Goal: Task Accomplishment & Management: Complete application form

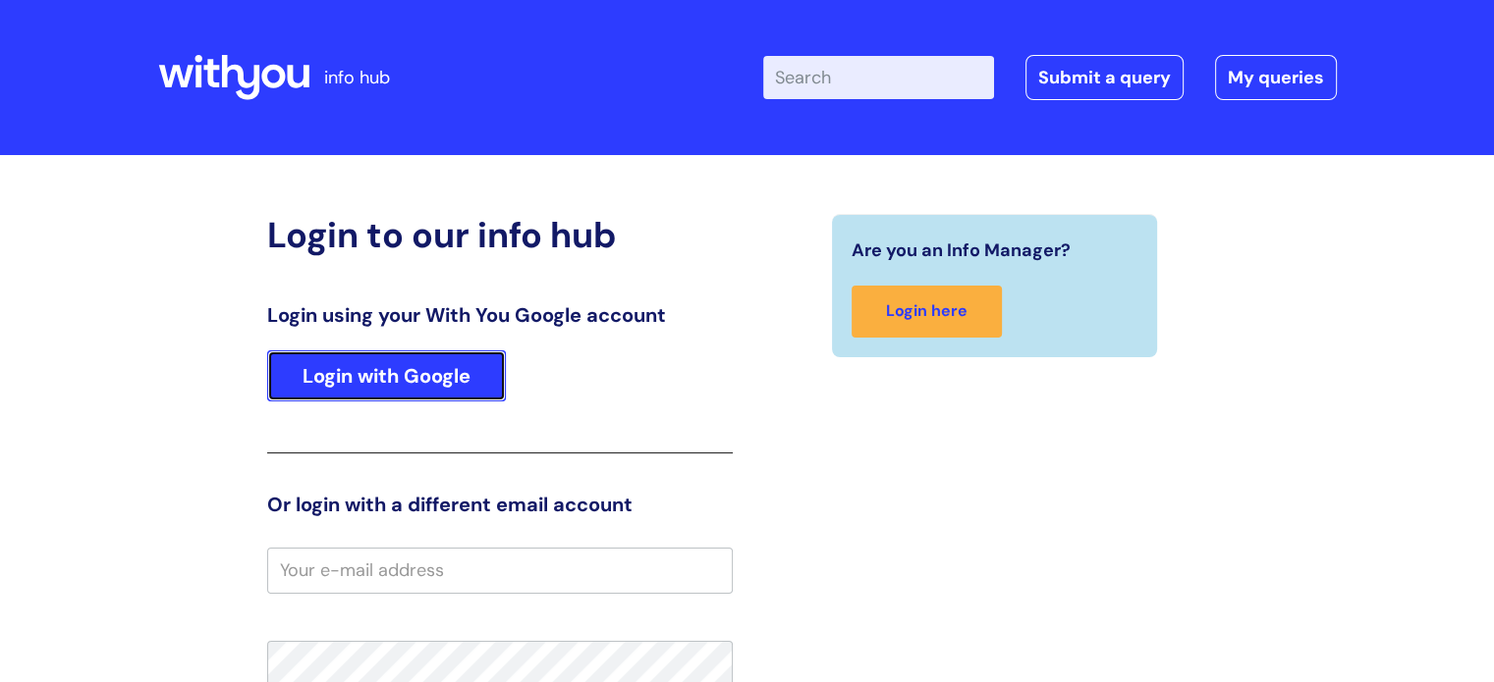
click at [437, 378] on link "Login with Google" at bounding box center [386, 376] width 239 height 51
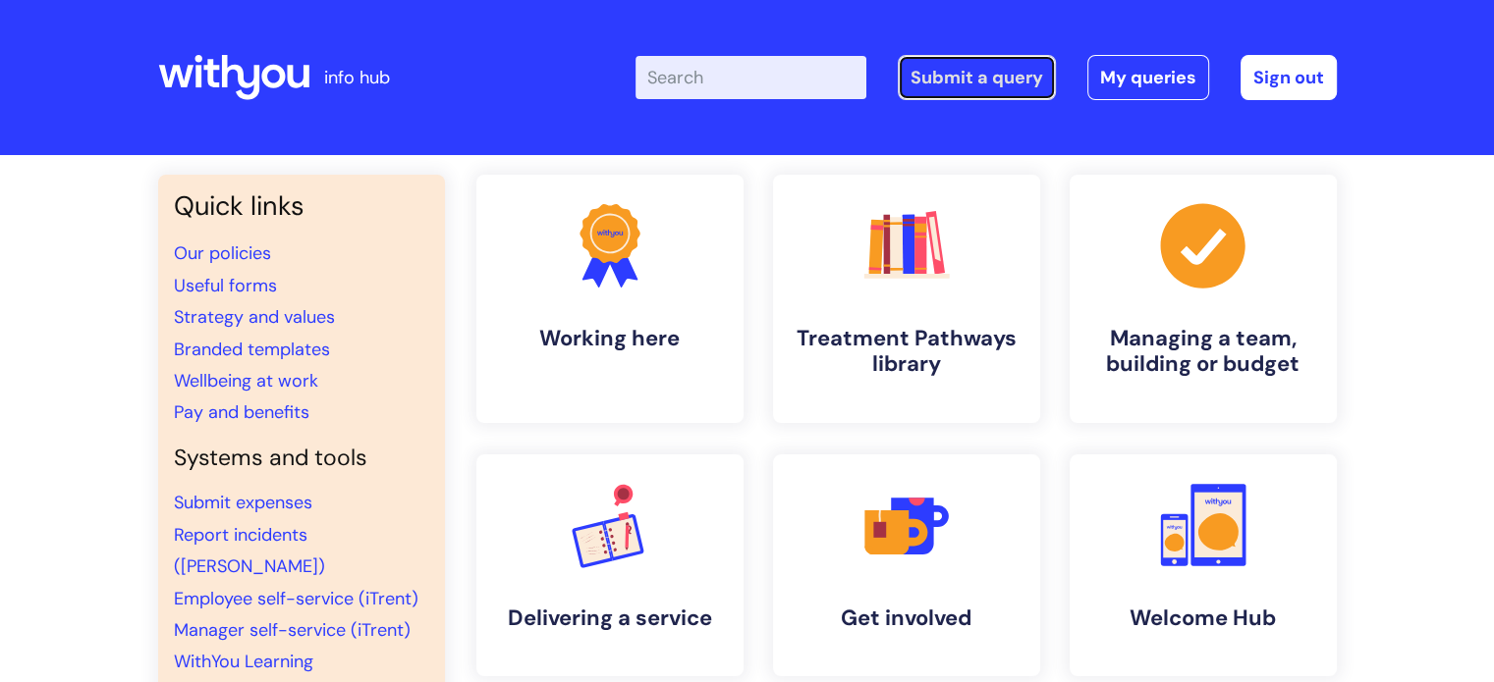
click at [1008, 76] on link "Submit a query" at bounding box center [977, 77] width 158 height 45
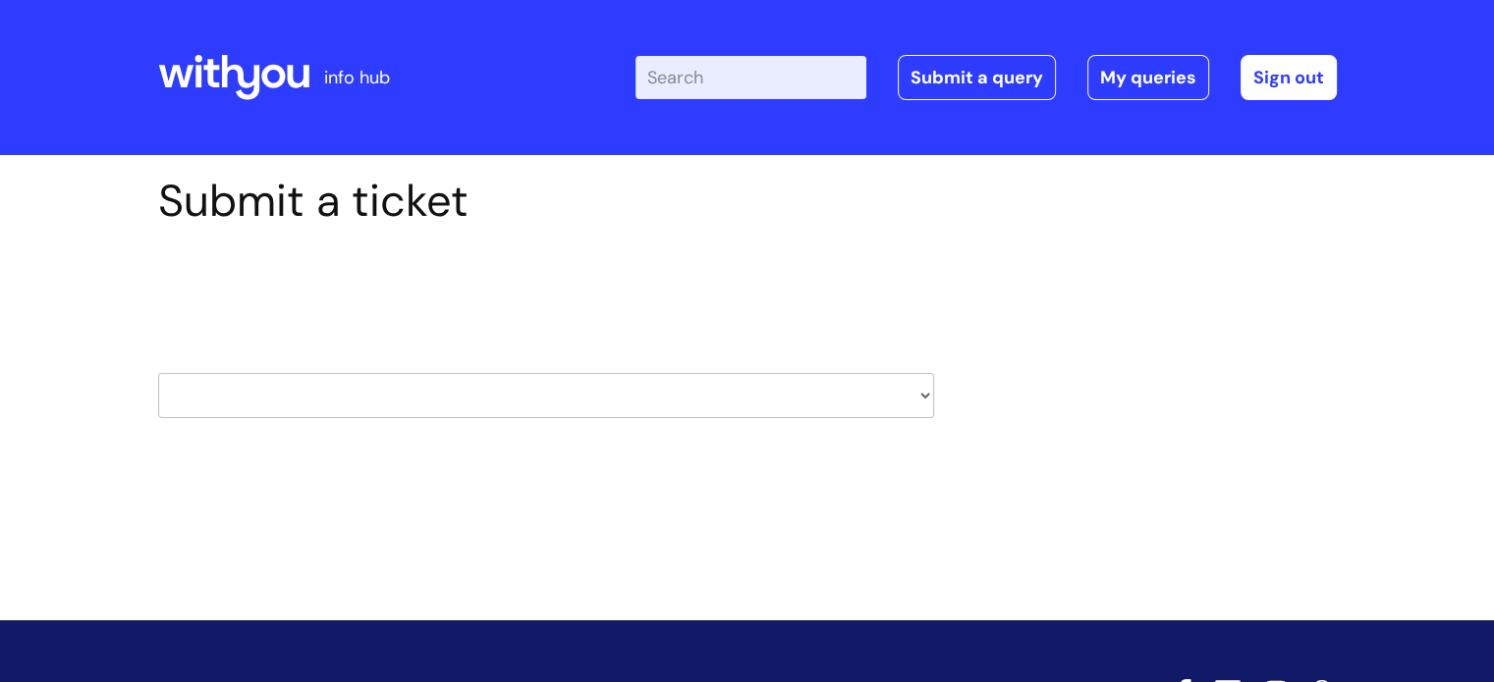
click at [919, 399] on select "HR / People IT and Support Clinical Drug Alerts Finance Accounts Data Support T…" at bounding box center [546, 395] width 776 height 45
select select "it_and_support"
click at [158, 373] on select "HR / People IT and Support Clinical Drug Alerts Finance Accounts Data Support T…" at bounding box center [546, 395] width 776 height 45
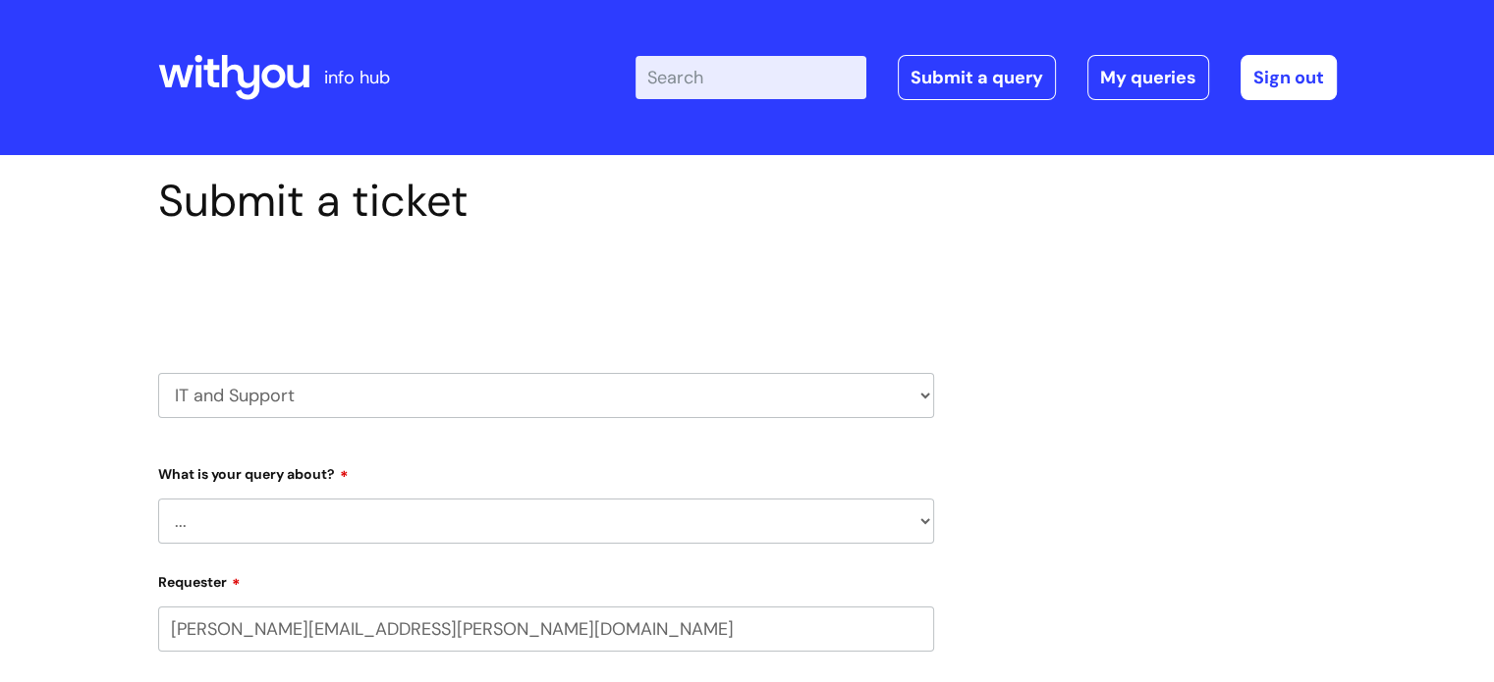
select select "80004286566"
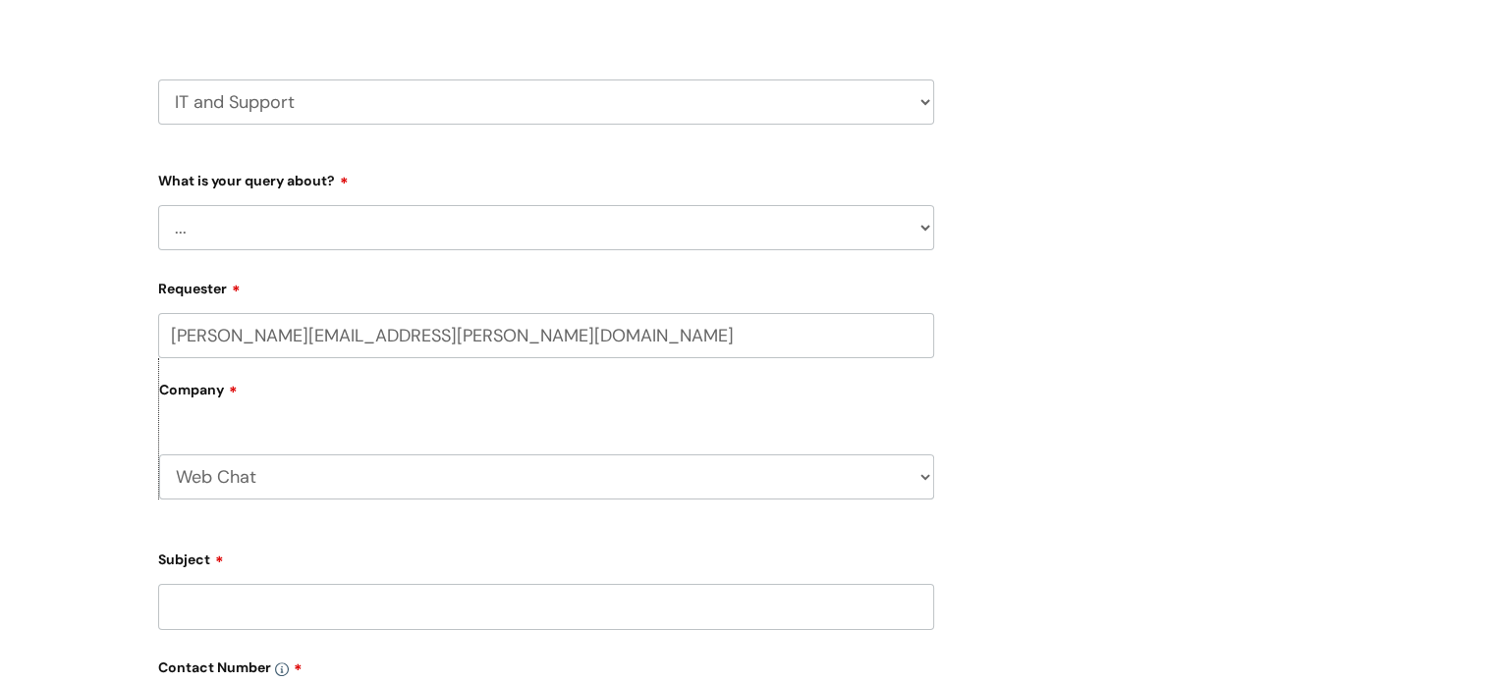
scroll to position [295, 0]
click at [379, 231] on select "... Mobile Phone Reset & MFA Accounts, Starters and Leavers IT Hardware issue I…" at bounding box center [546, 226] width 776 height 45
select select "System/software"
click at [158, 204] on select "... Mobile Phone Reset & MFA Accounts, Starters and Leavers IT Hardware issue I…" at bounding box center [546, 226] width 776 height 45
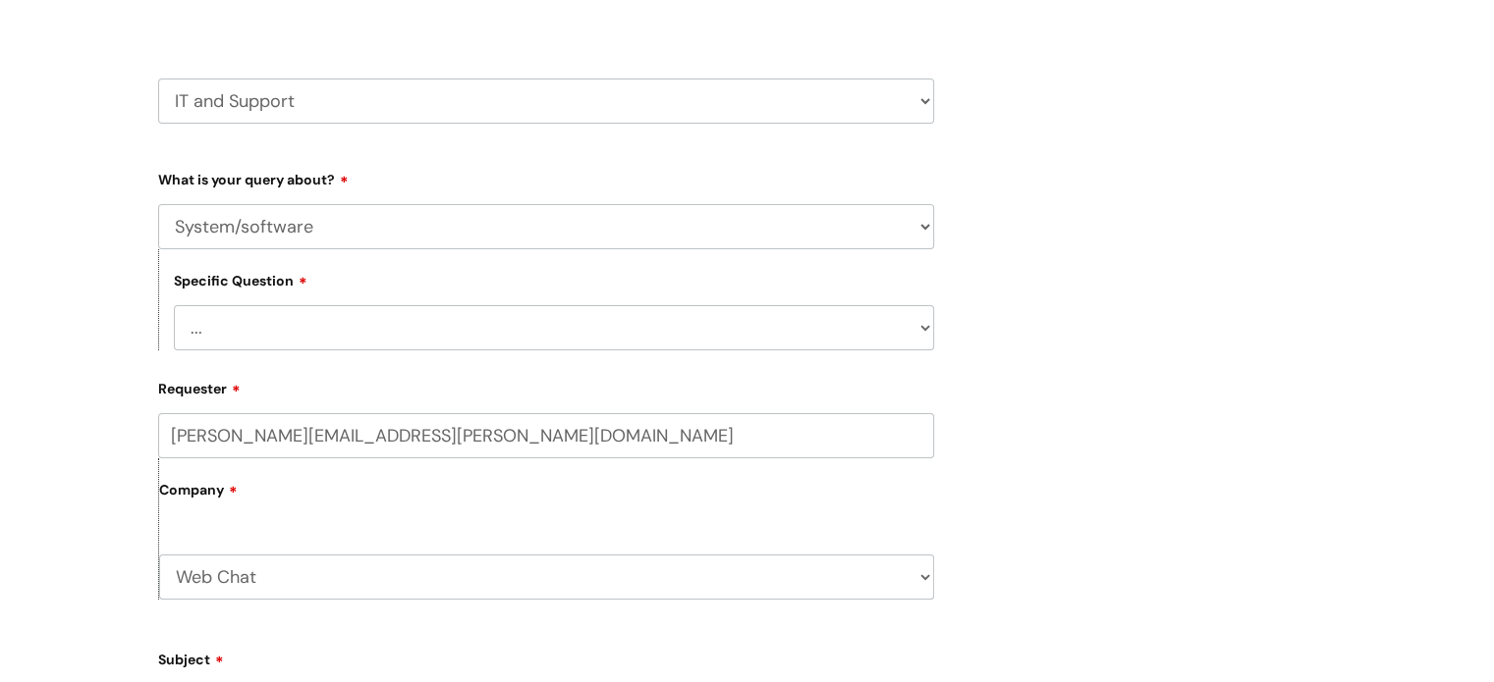
click at [293, 333] on select "... Halo PCMIS Iaptus NHS Email CJSM Email Mitel Another System Google (Workspa…" at bounding box center [554, 327] width 760 height 45
select select "Another System"
click at [174, 305] on select "... Halo PCMIS Iaptus NHS Email CJSM Email Mitel Another System Google (Workspa…" at bounding box center [554, 327] width 760 height 45
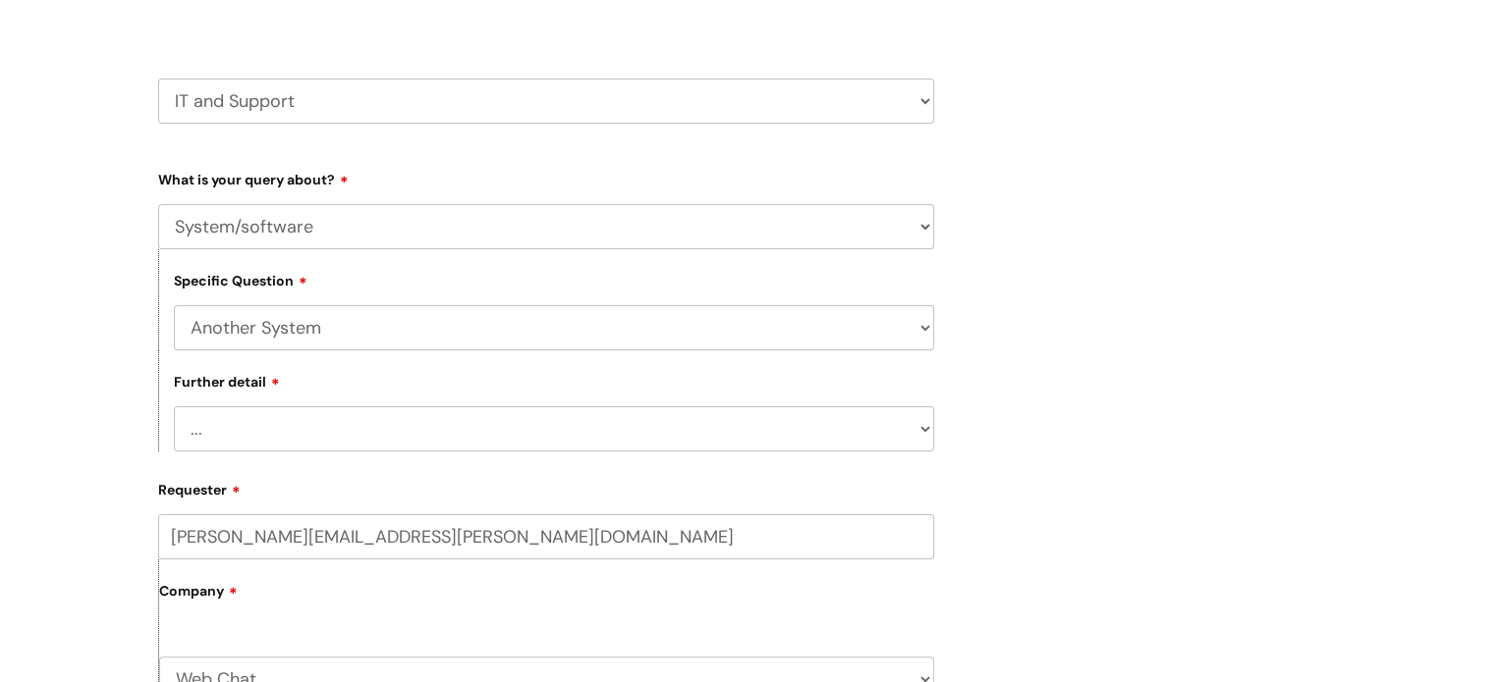
scroll to position [393, 0]
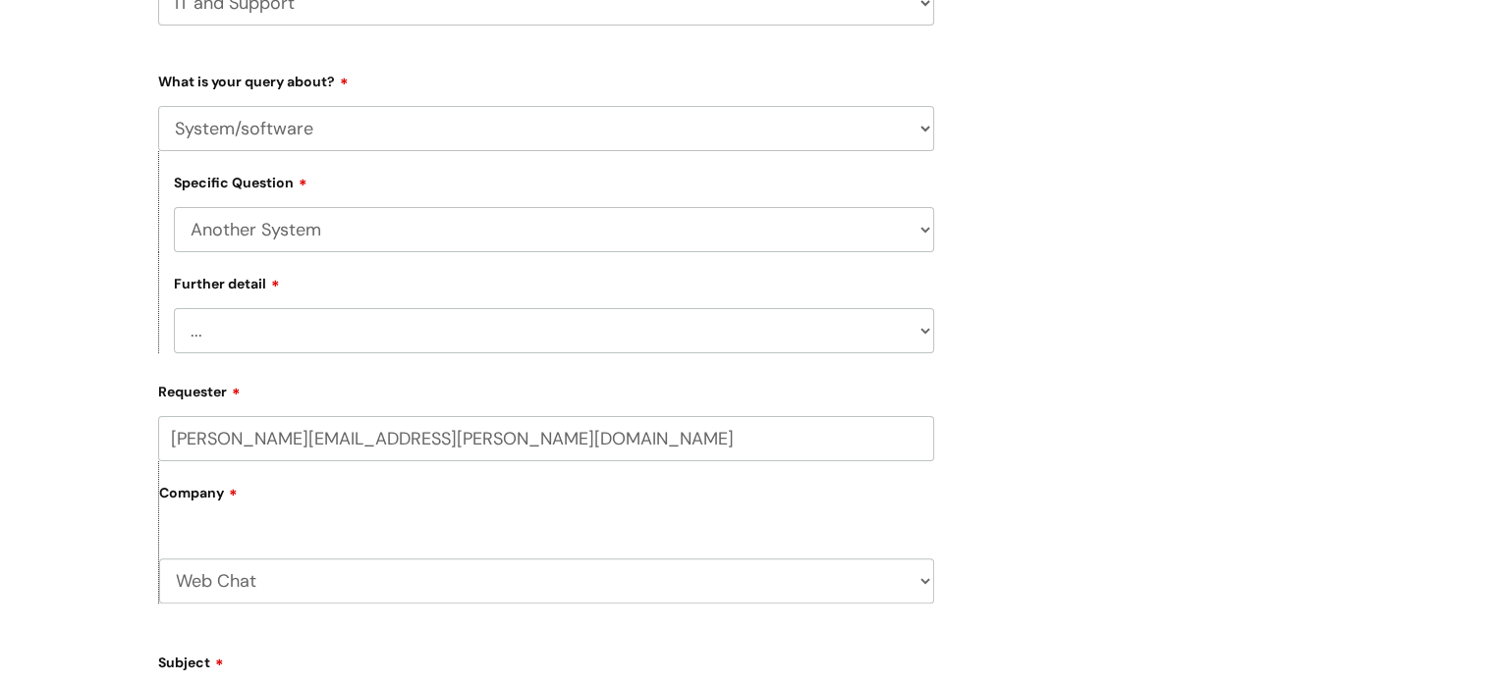
click at [256, 334] on select "... I’ve got a login issue Something else" at bounding box center [554, 330] width 760 height 45
select select "Something else"
click at [174, 309] on select "... I’ve got a login issue Something else" at bounding box center [554, 330] width 760 height 45
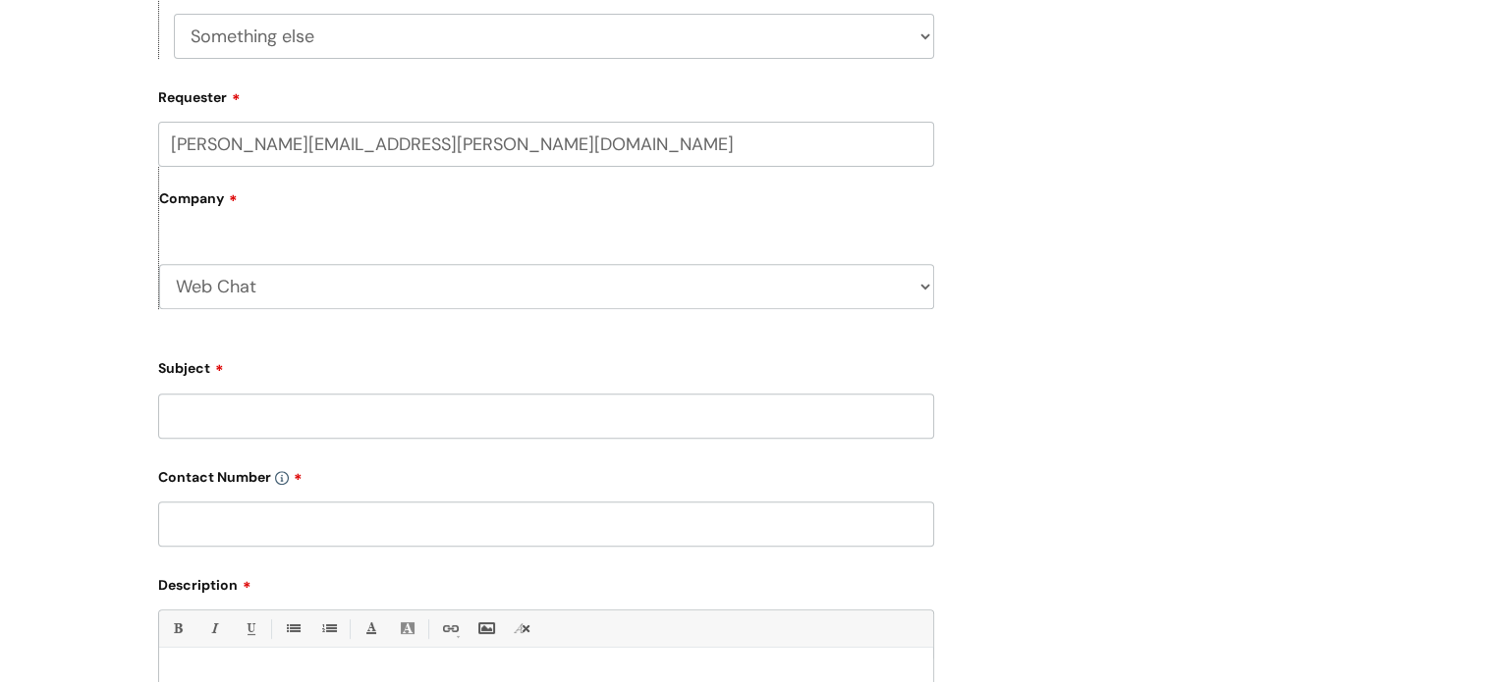
scroll to position [786, 0]
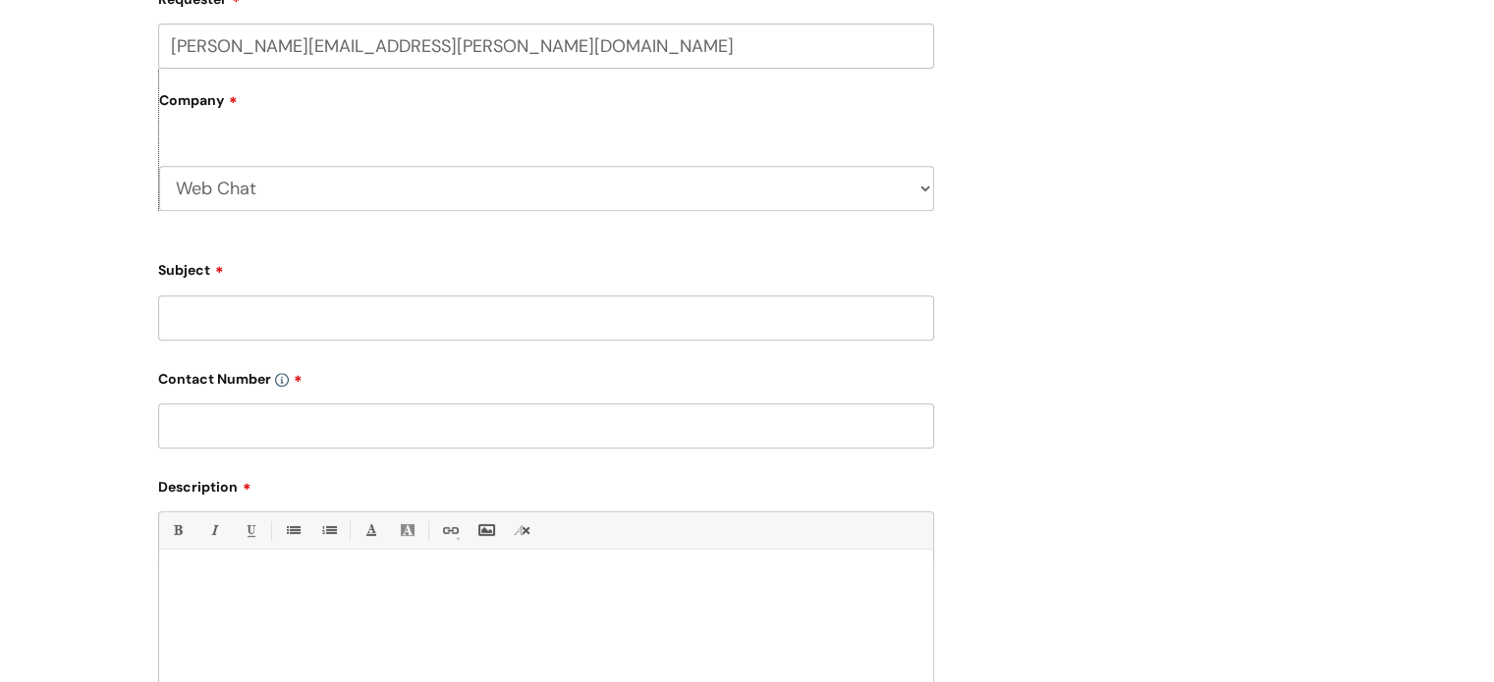
click at [254, 317] on input "Subject" at bounding box center [546, 318] width 776 height 45
type input "Password reset for Causual Worker re Virtual Services"
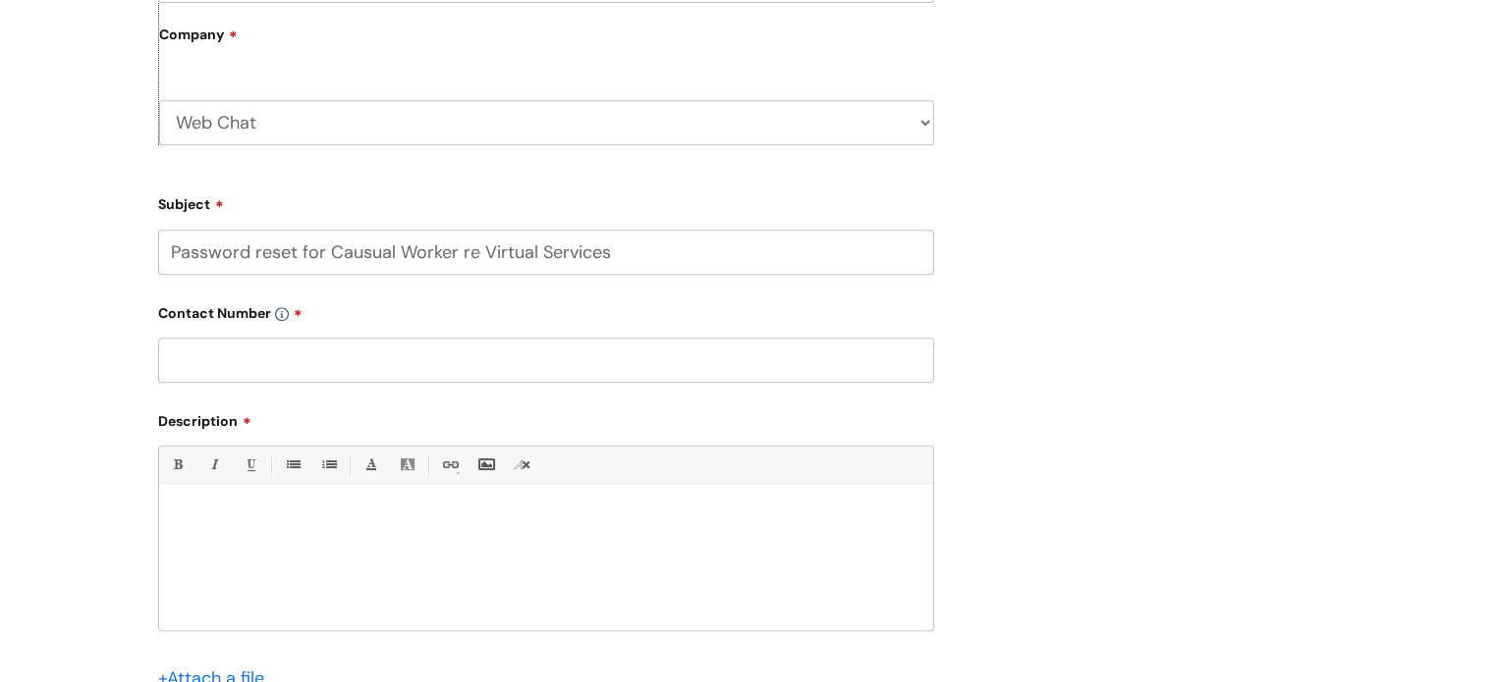
scroll to position [884, 0]
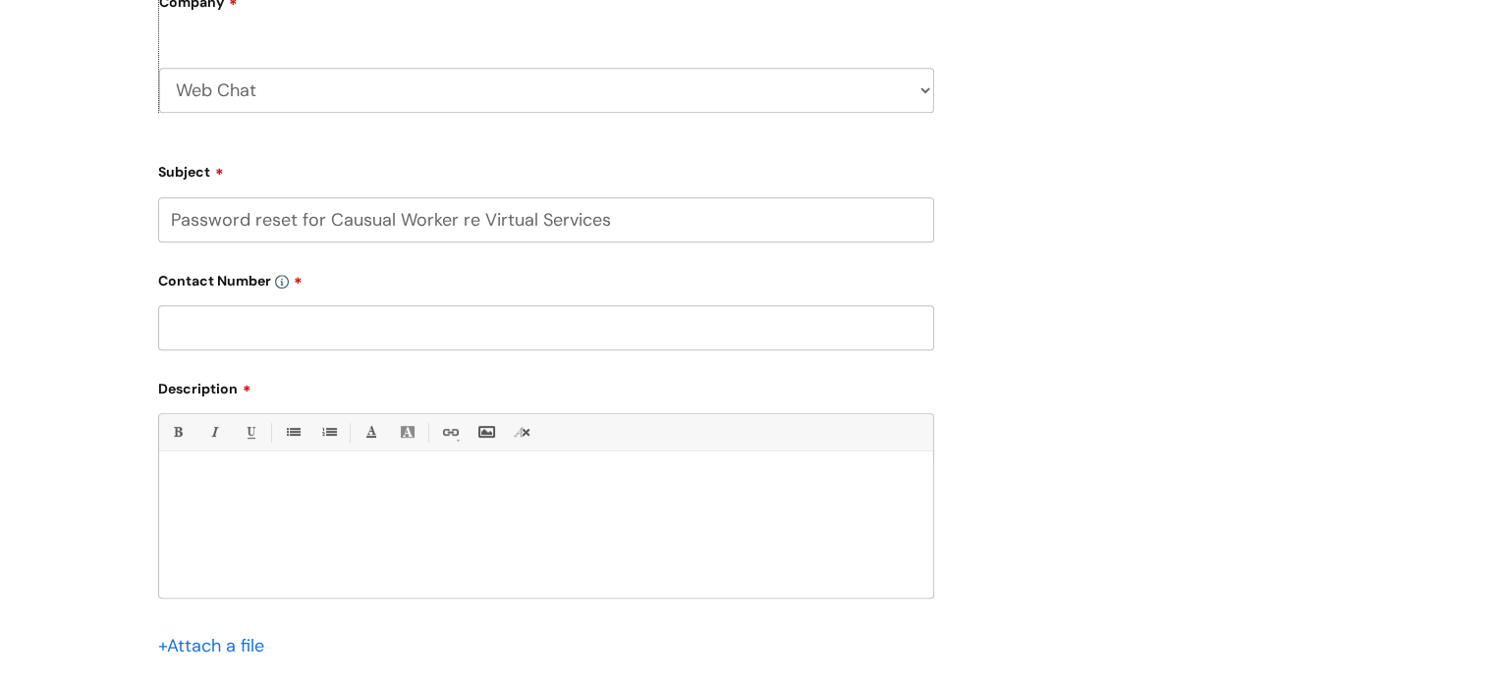
click at [255, 515] on div at bounding box center [546, 530] width 774 height 136
paste div
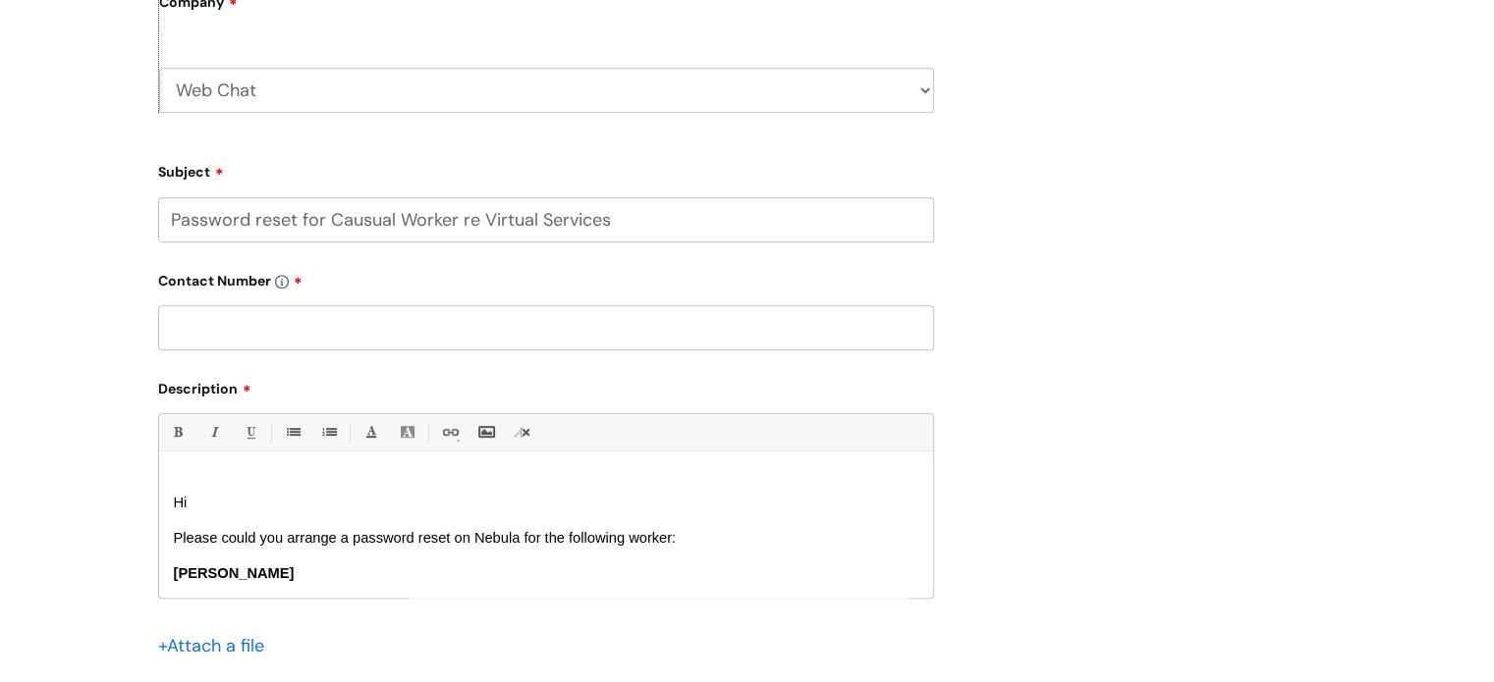
click at [231, 336] on input "text" at bounding box center [546, 327] width 776 height 45
paste input "07971 613 425"
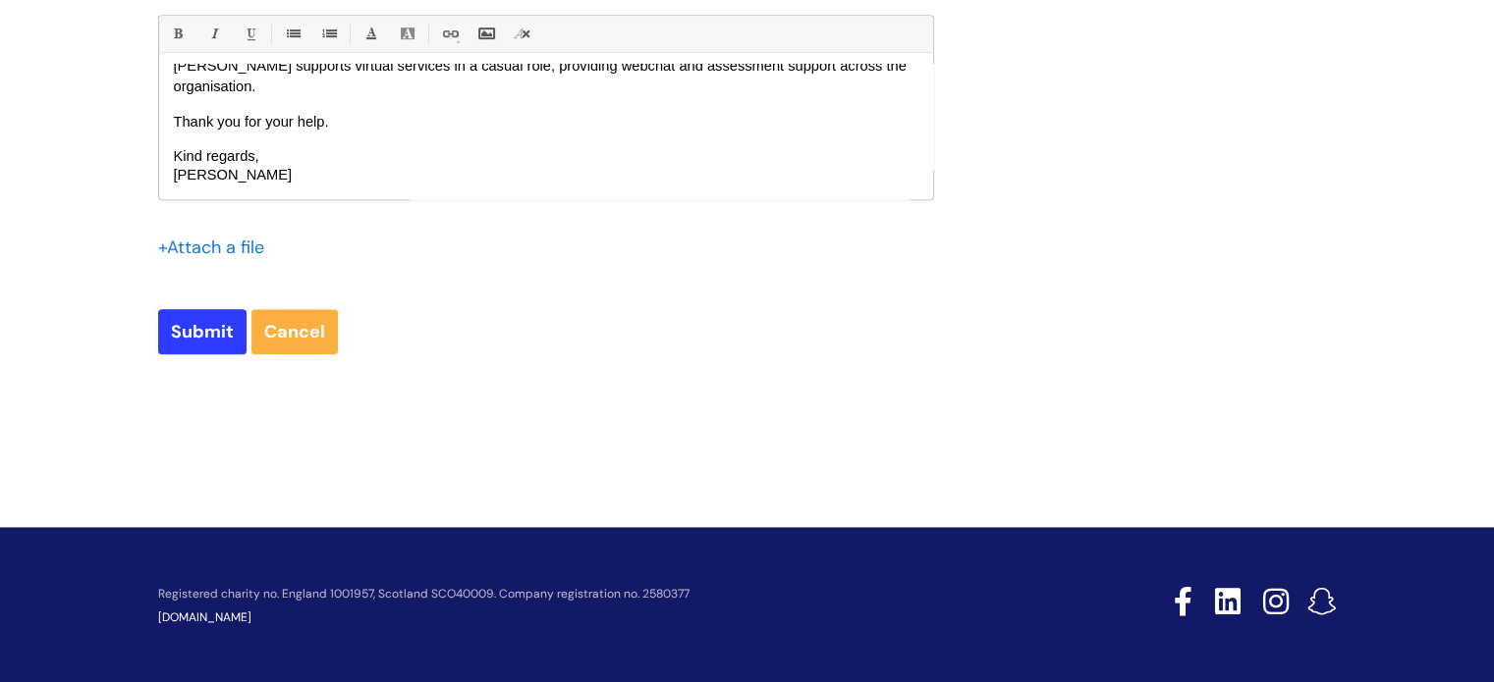
scroll to position [1285, 0]
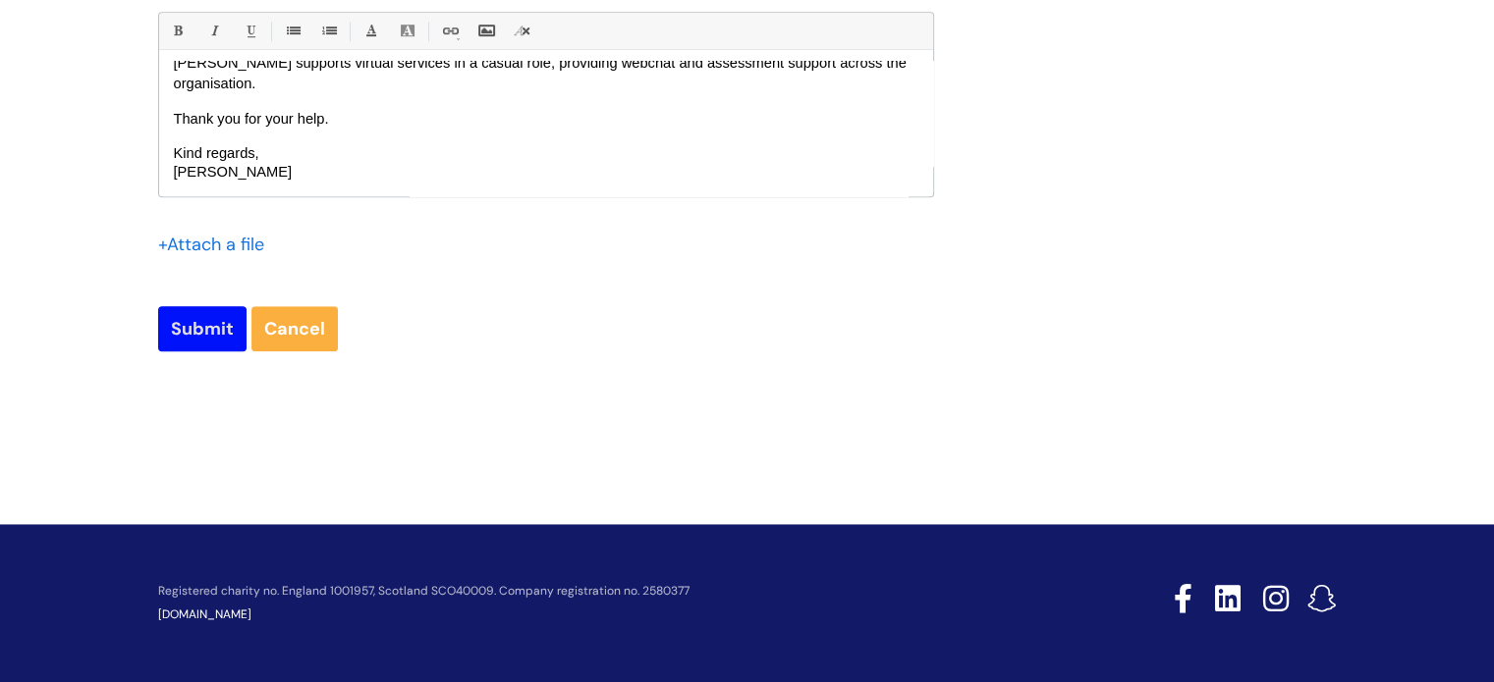
type input "07971 613 425"
click at [183, 330] on input "Submit" at bounding box center [202, 328] width 88 height 45
type input "Please Wait..."
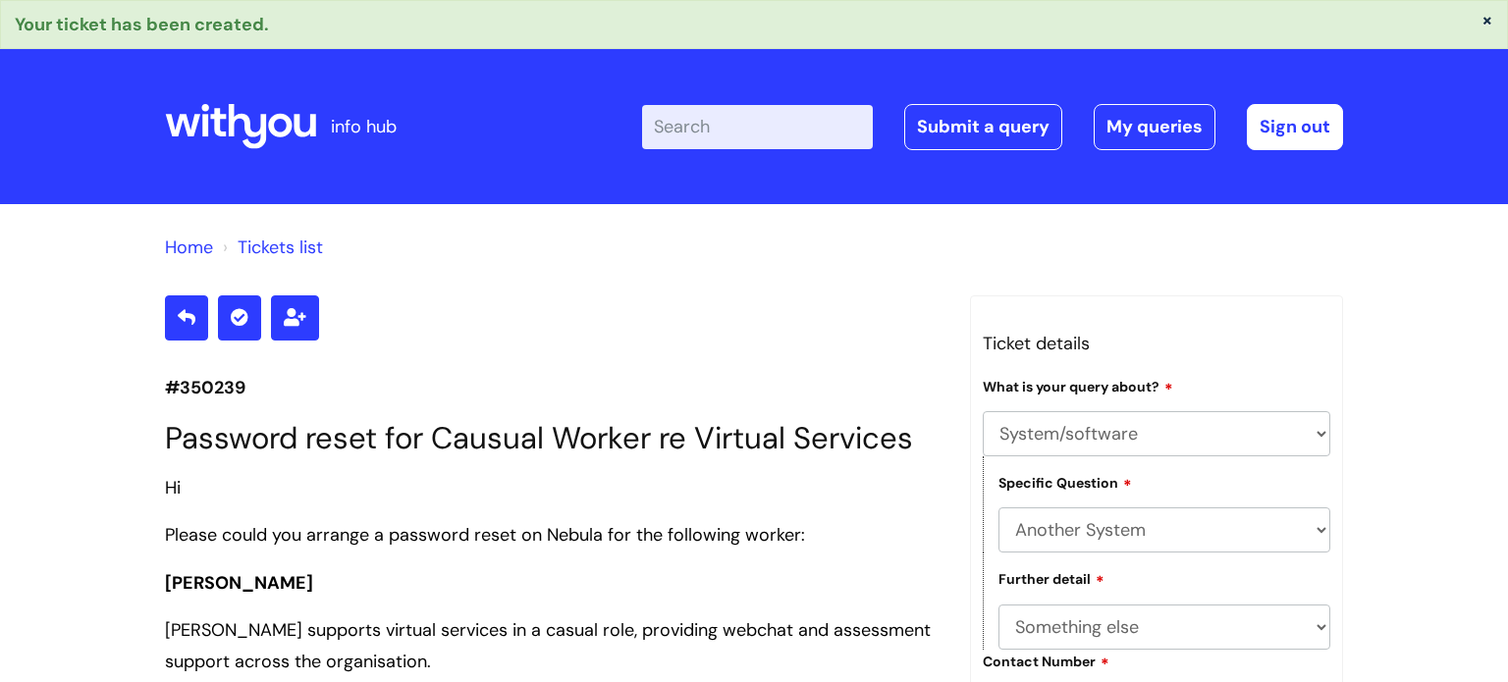
select select "System/software"
select select "Another System"
select select "Something else"
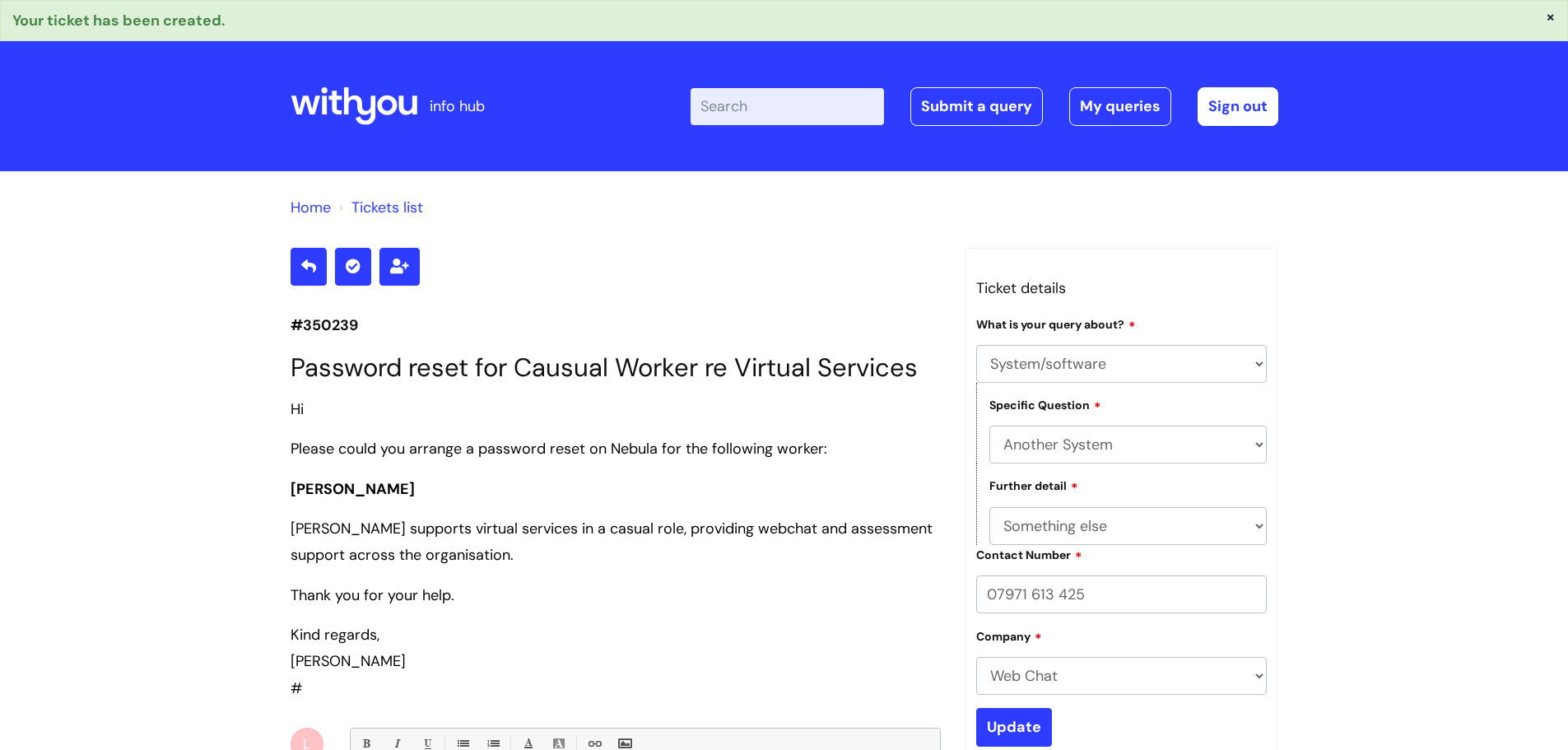
click at [386, 112] on icon at bounding box center [387, 106] width 20 height 20
